Goal: Task Accomplishment & Management: Use online tool/utility

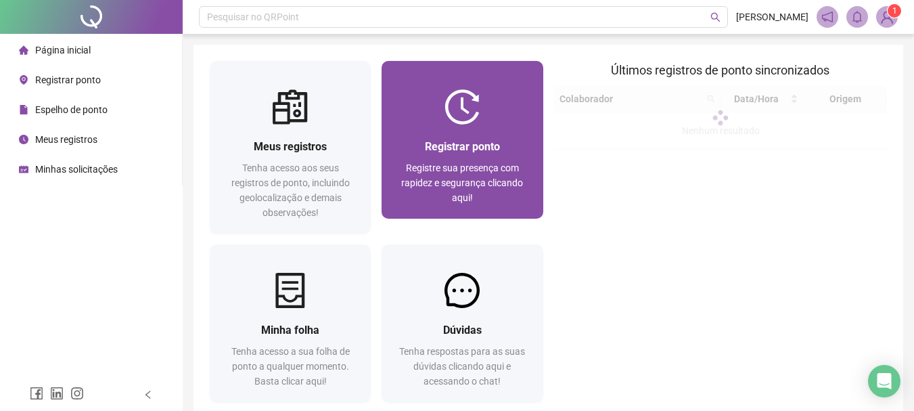
click at [452, 200] on span "Registre sua presença com rapidez e segurança clicando aqui!" at bounding box center [462, 182] width 122 height 41
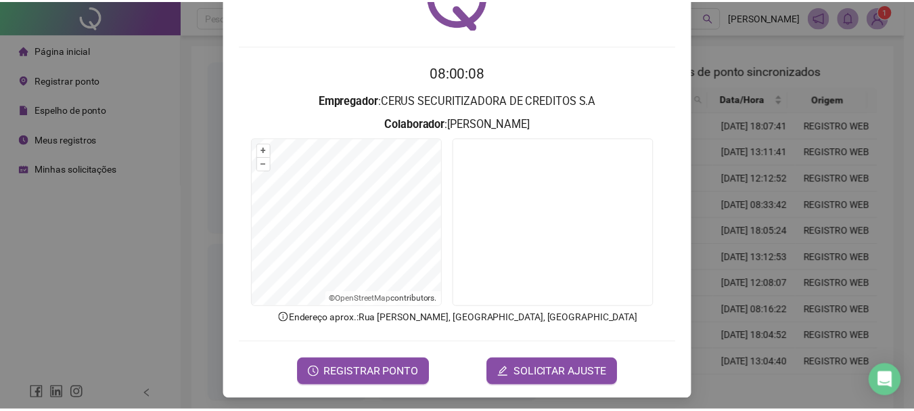
scroll to position [88, 0]
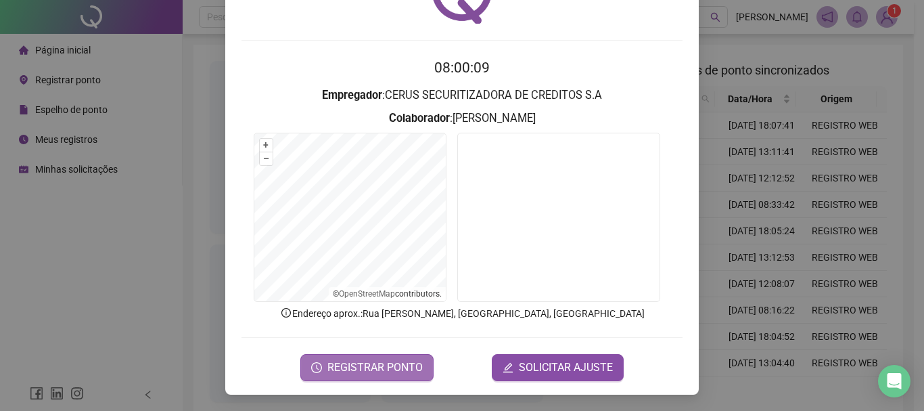
click at [361, 371] on span "REGISTRAR PONTO" at bounding box center [374, 367] width 95 height 16
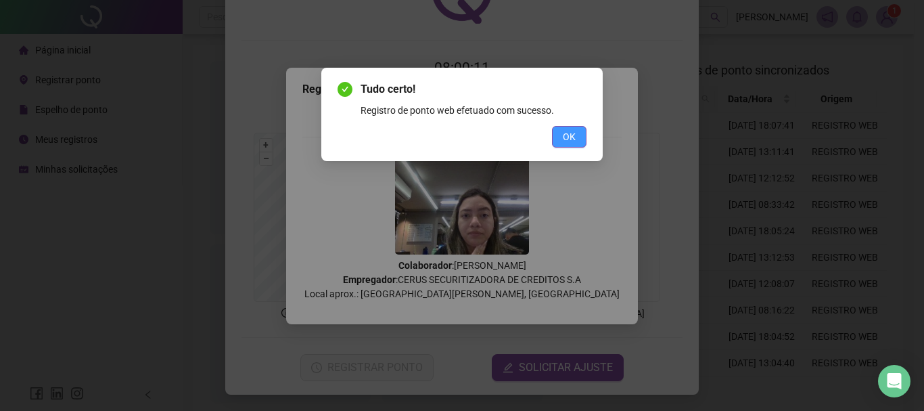
click at [576, 135] on button "OK" at bounding box center [569, 137] width 34 height 22
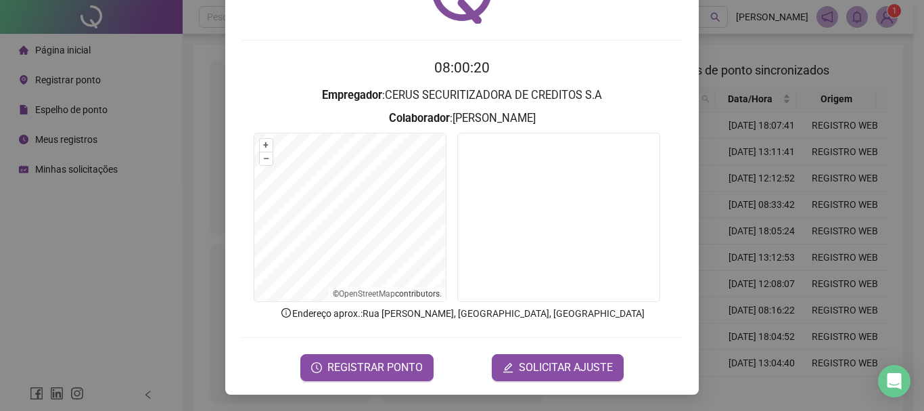
click at [799, 206] on div "Registro de ponto web 08:00:20 Empregador : CERUS SECURITIZADORA DE CREDITOS S.…" at bounding box center [462, 205] width 924 height 411
